Goal: Find specific page/section: Find specific page/section

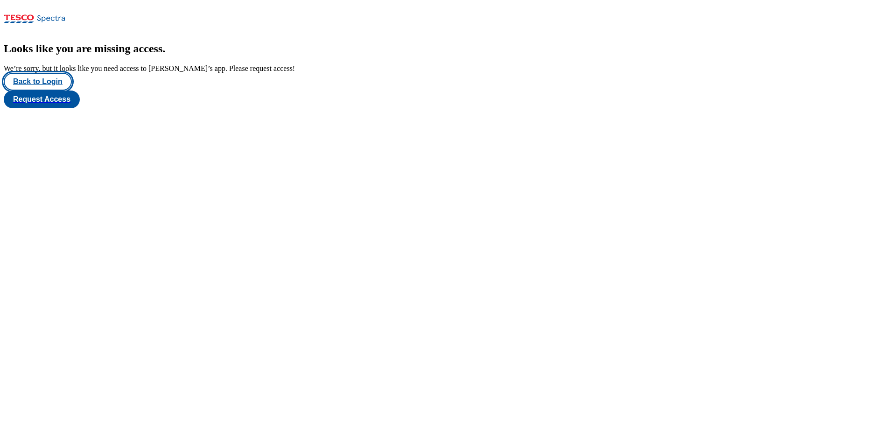
click at [54, 91] on button "Back to Login" at bounding box center [38, 82] width 68 height 18
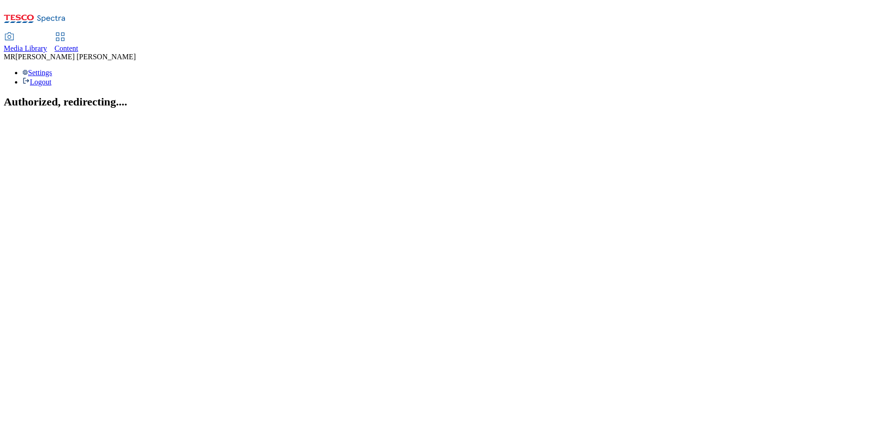
click at [78, 44] on div "Content" at bounding box center [67, 48] width 24 height 8
select select "ghs-uk"
